Goal: Information Seeking & Learning: Learn about a topic

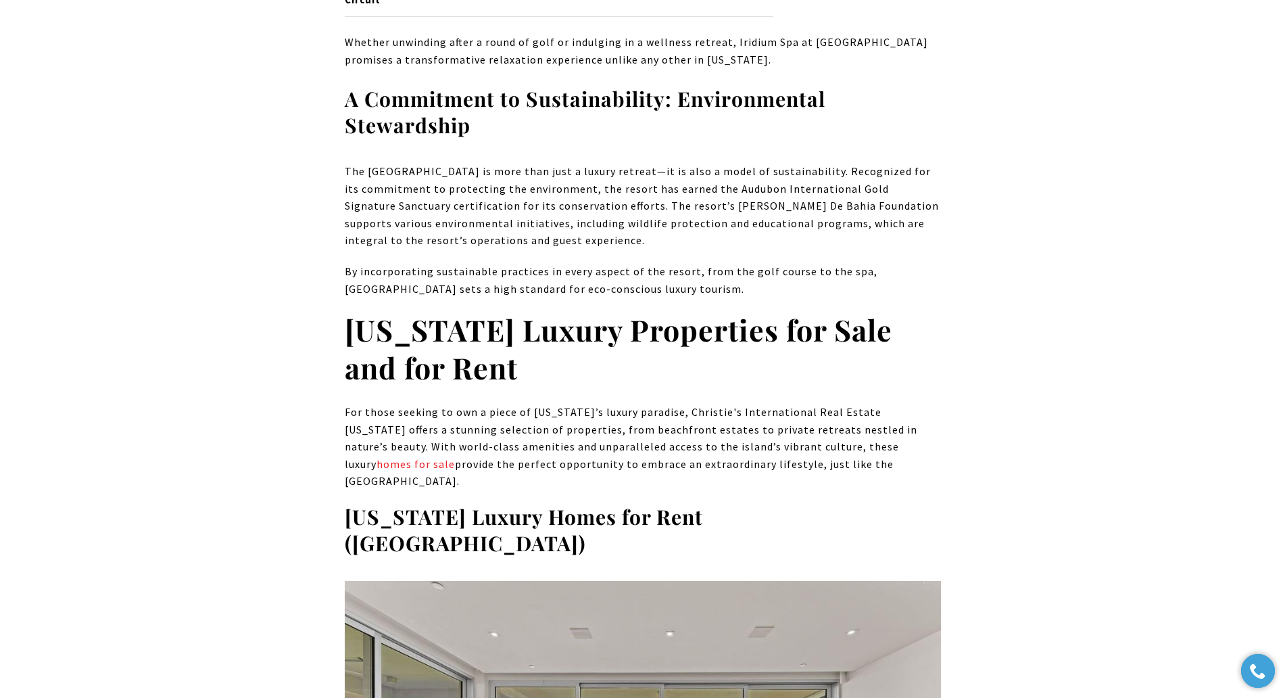
scroll to position [9142, 0]
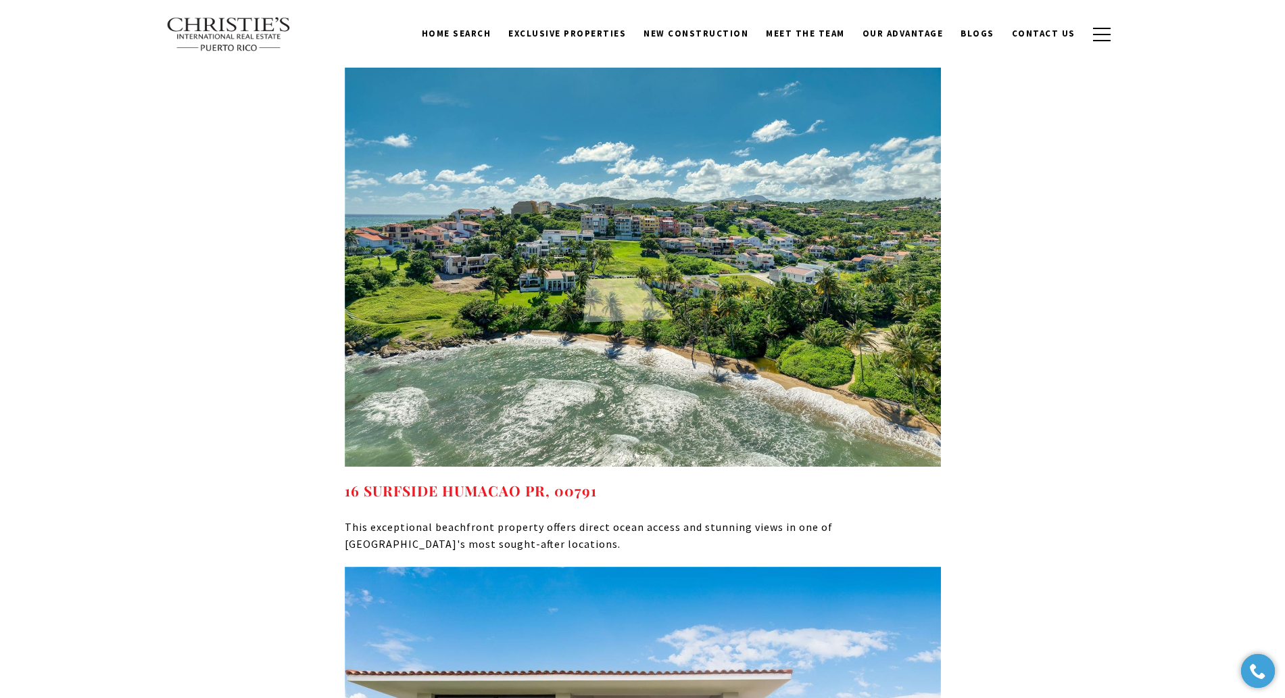
scroll to position [5367, 0]
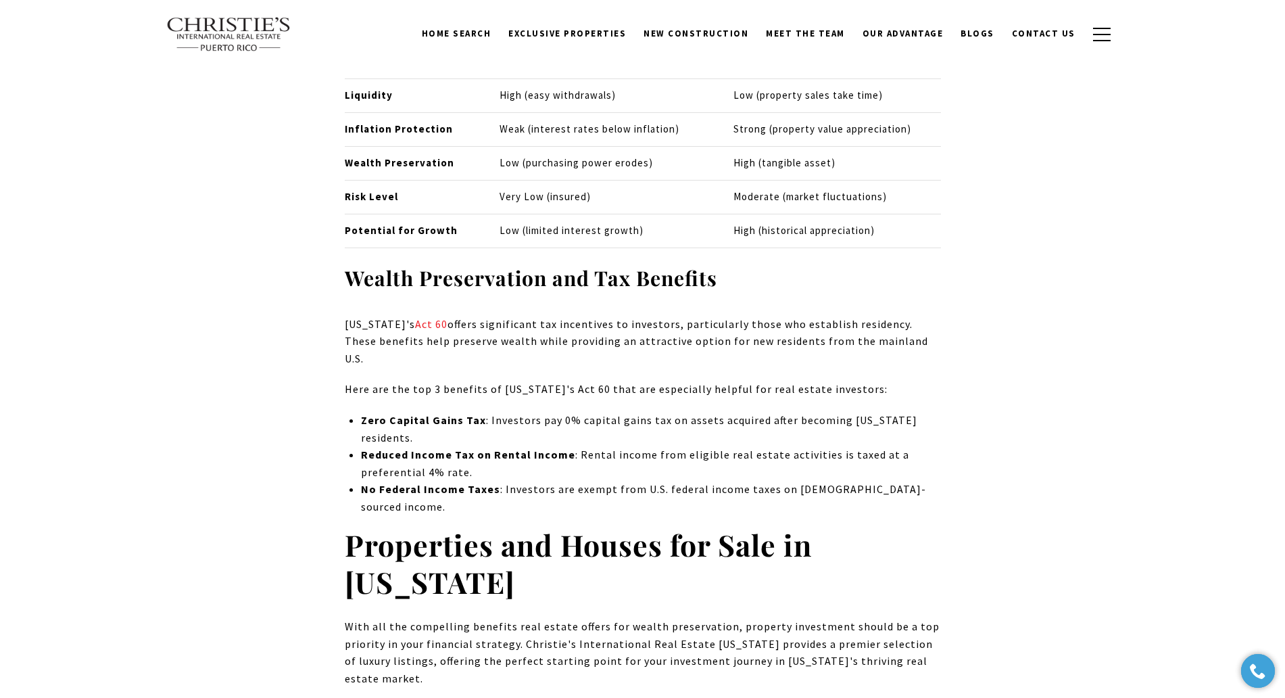
scroll to position [7897, 0]
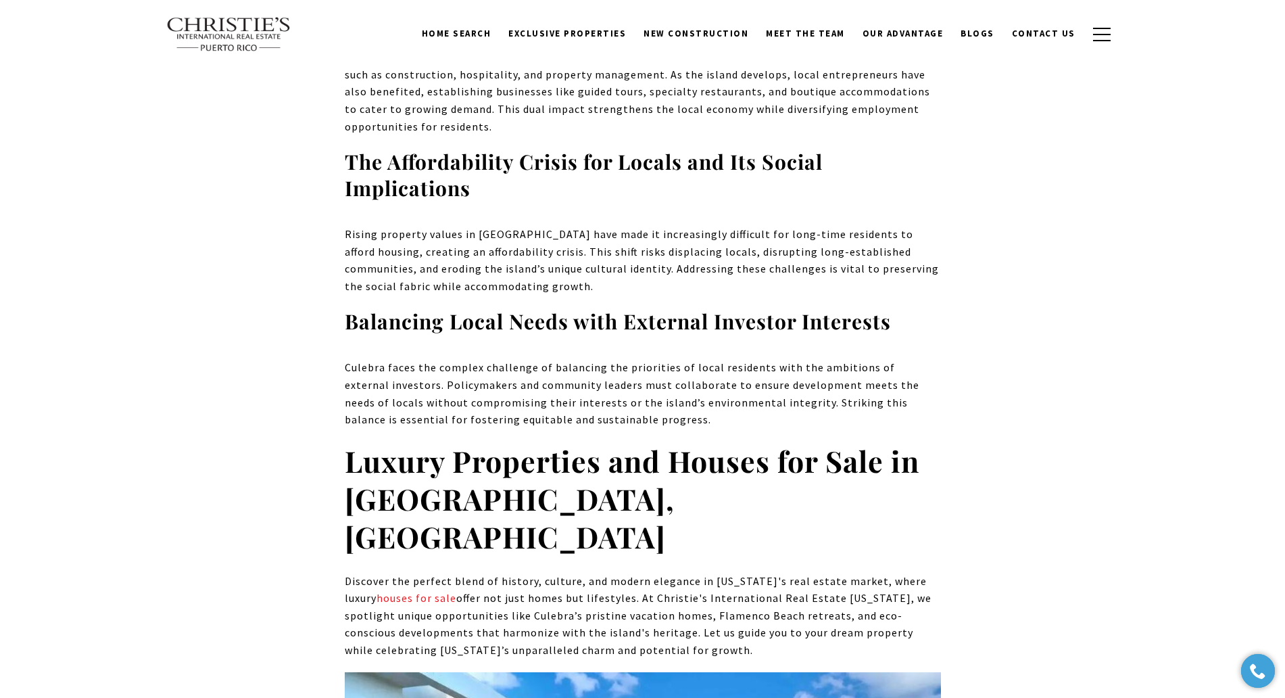
scroll to position [6439, 0]
